Goal: Contribute content

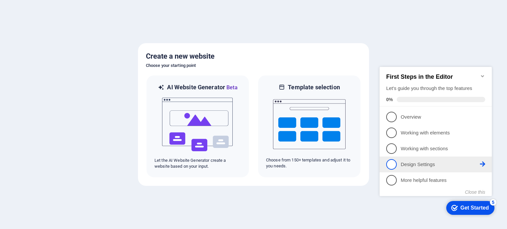
click at [386, 164] on span "4" at bounding box center [391, 164] width 11 height 11
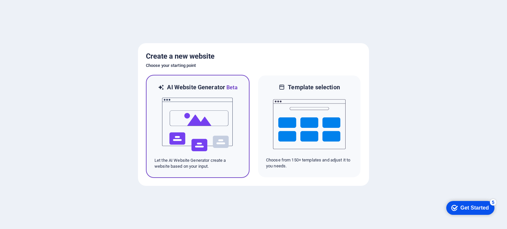
click at [189, 132] on img at bounding box center [197, 125] width 73 height 66
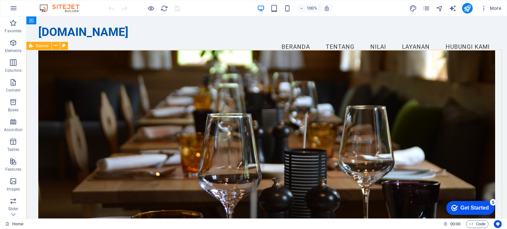
click at [468, 208] on div "Get Started" at bounding box center [474, 208] width 28 height 6
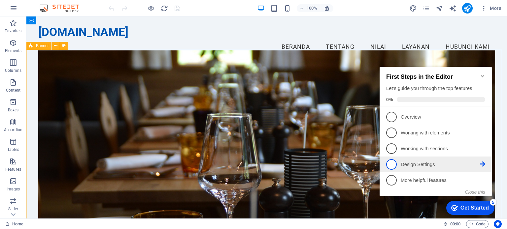
click at [390, 162] on span "4" at bounding box center [391, 164] width 11 height 11
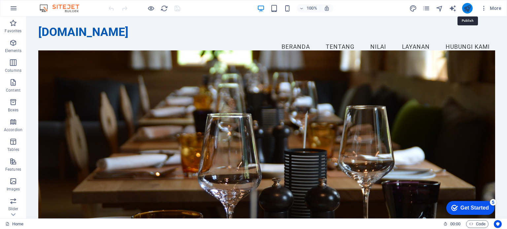
click at [465, 9] on icon "publish" at bounding box center [467, 9] width 8 height 8
click at [413, 5] on icon "design" at bounding box center [413, 9] width 8 height 8
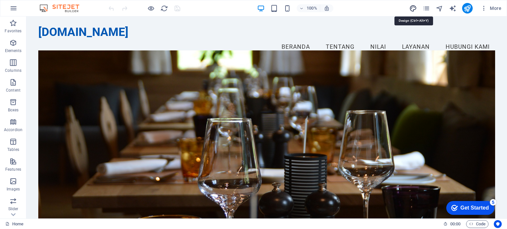
select select "px"
select select "200"
select select "px"
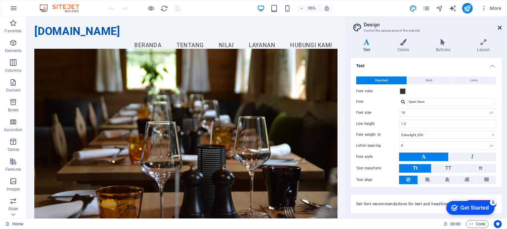
click at [500, 26] on icon at bounding box center [500, 27] width 4 height 5
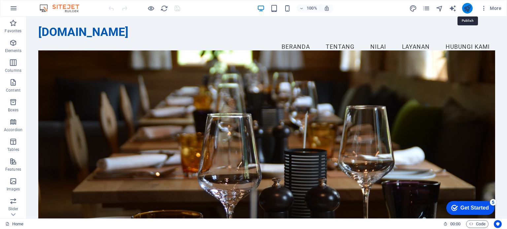
click at [468, 8] on icon "publish" at bounding box center [467, 9] width 8 height 8
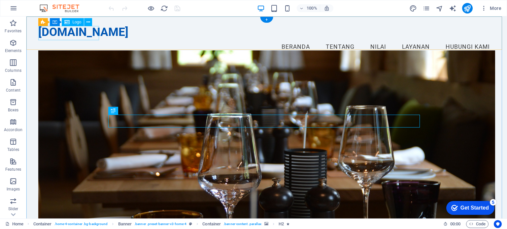
click at [82, 35] on div "[DOMAIN_NAME]" at bounding box center [266, 32] width 456 height 14
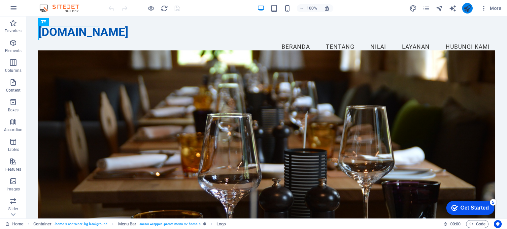
click at [463, 12] on button "publish" at bounding box center [467, 8] width 11 height 11
